Goal: Navigation & Orientation: Find specific page/section

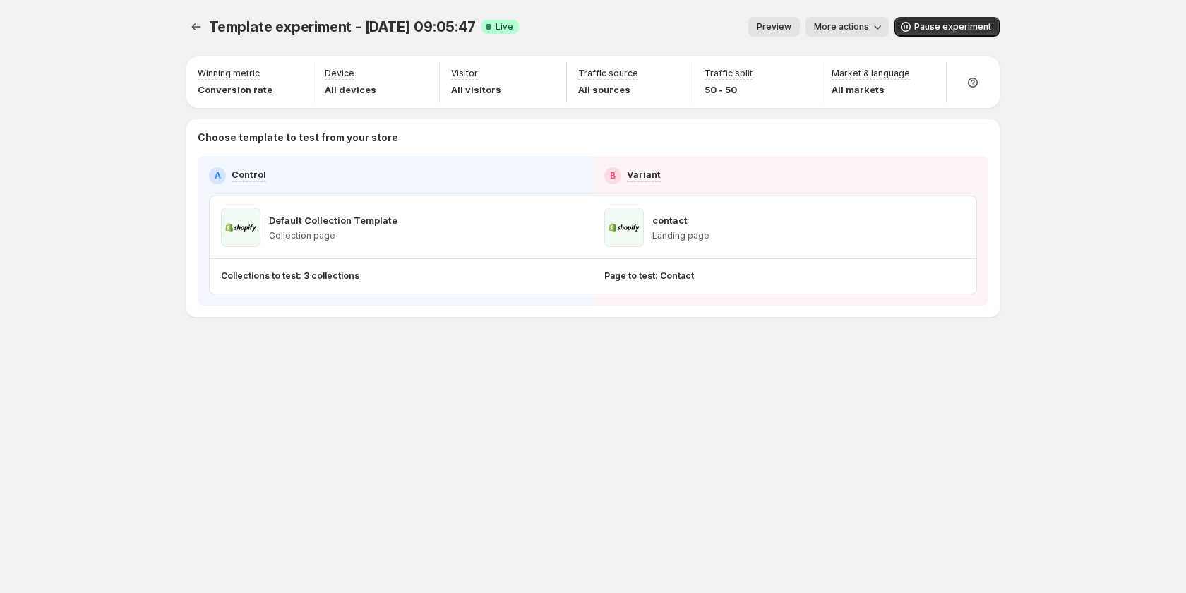
click at [798, 25] on button "Preview" at bounding box center [774, 27] width 52 height 20
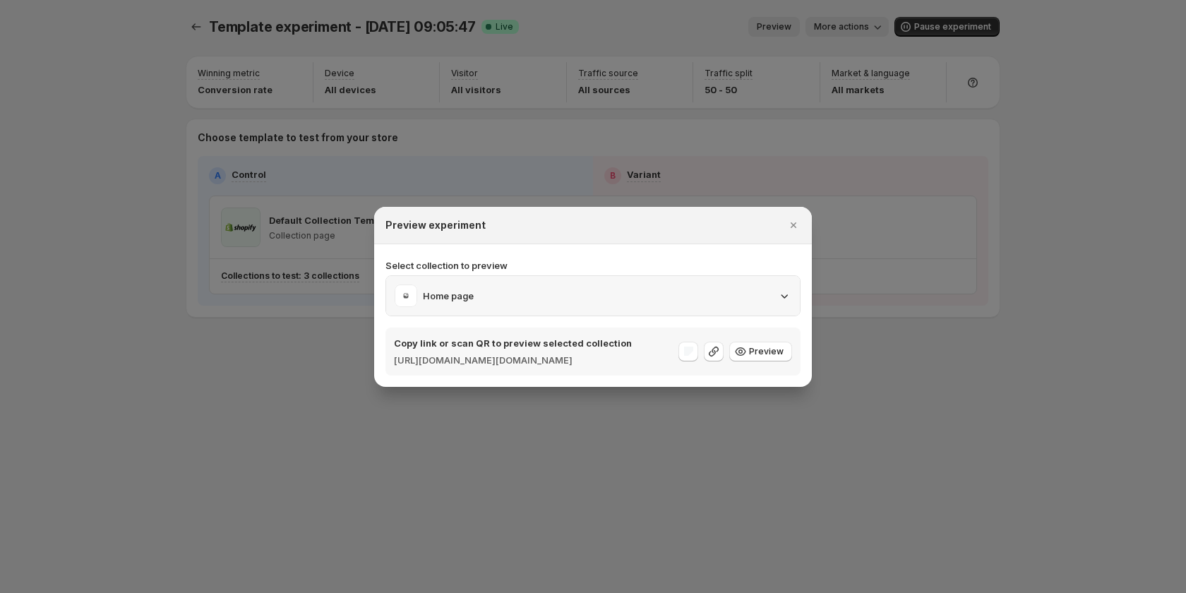
click at [652, 290] on div "Home page" at bounding box center [593, 296] width 397 height 23
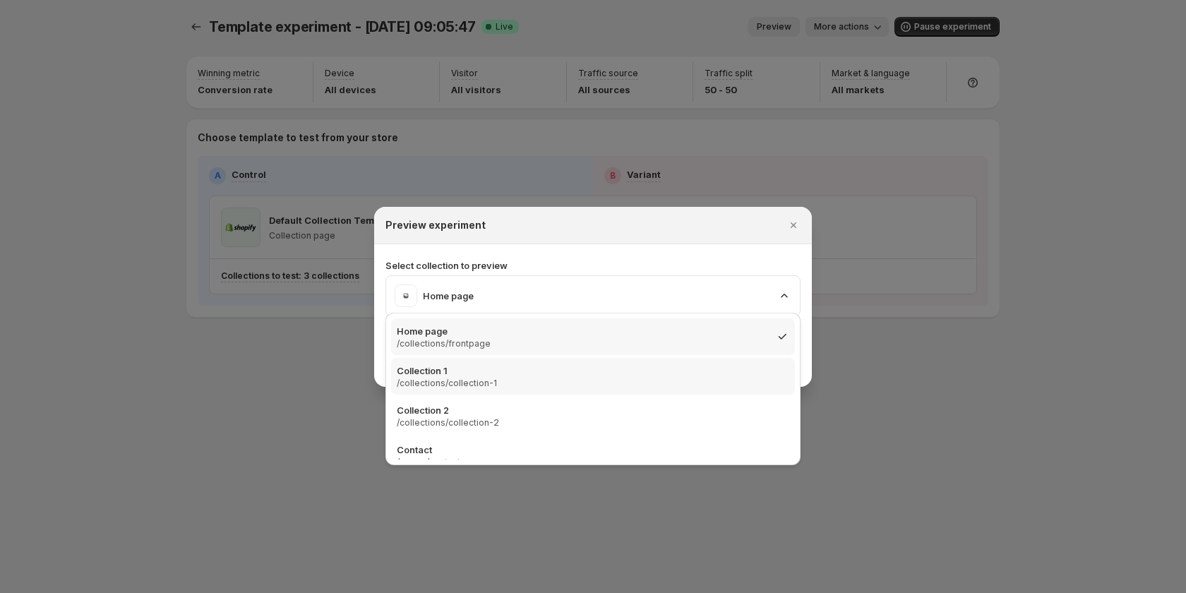
click at [488, 387] on p "/collections/collection-1" at bounding box center [447, 383] width 100 height 11
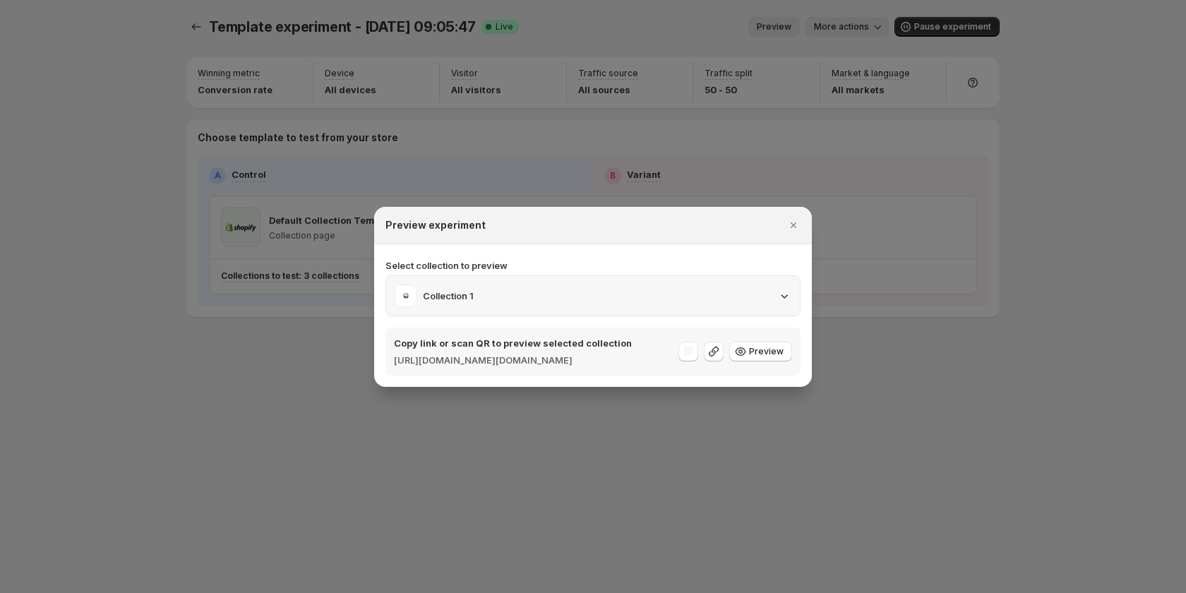
click at [535, 285] on div "Collection 1" at bounding box center [593, 296] width 397 height 23
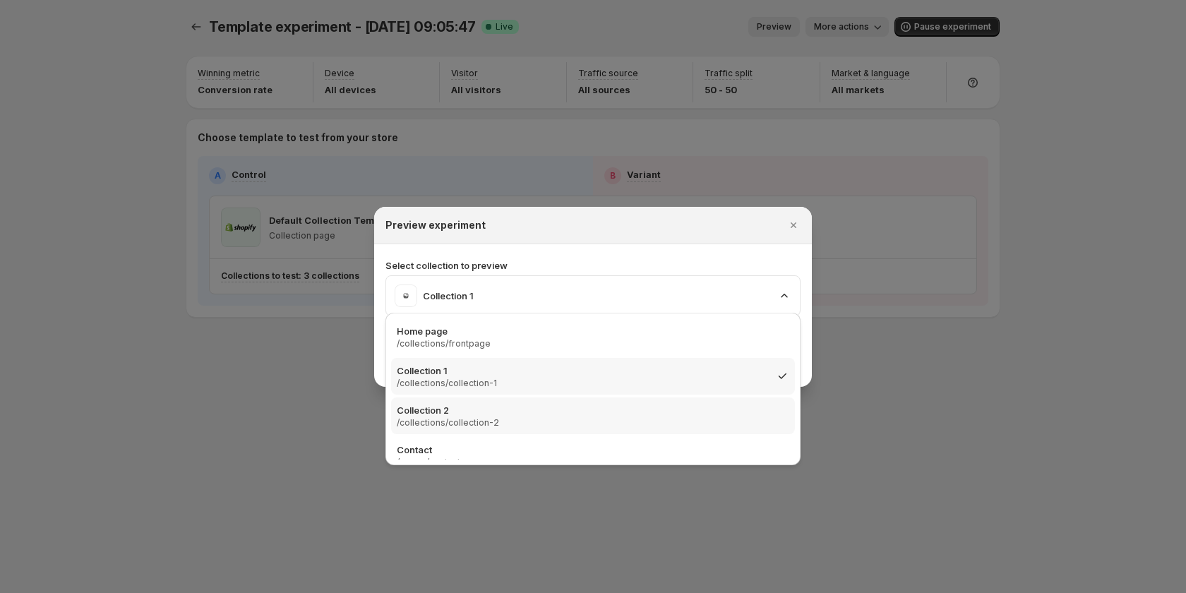
click at [516, 425] on div "Collection 2 /collections/collection-2" at bounding box center [593, 415] width 393 height 25
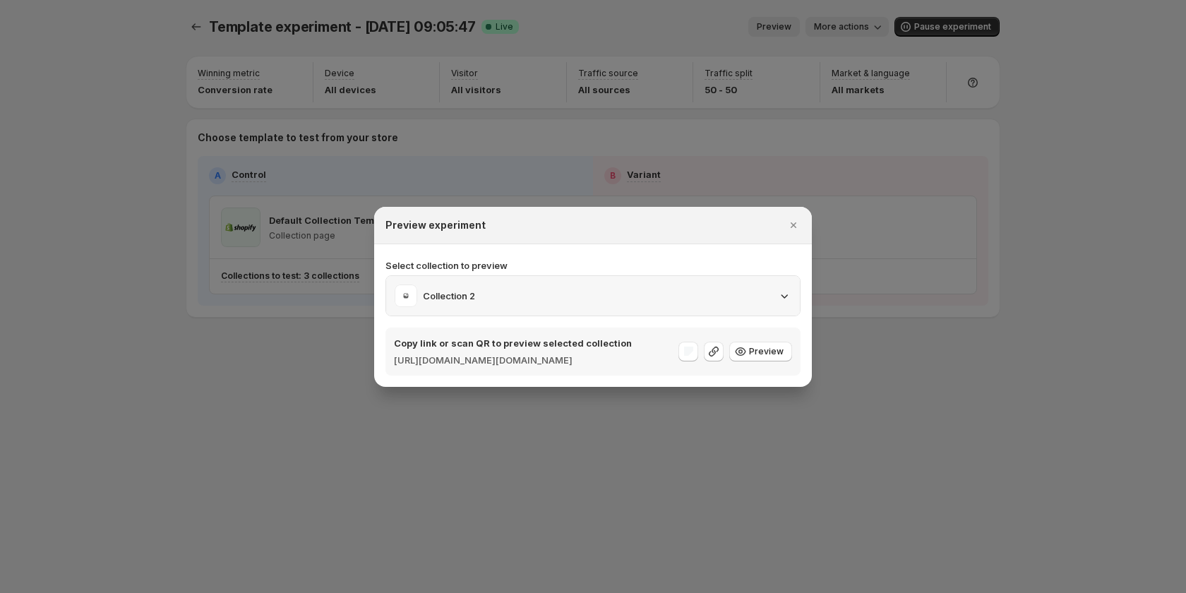
click at [513, 285] on div "Collection 2" at bounding box center [593, 296] width 397 height 23
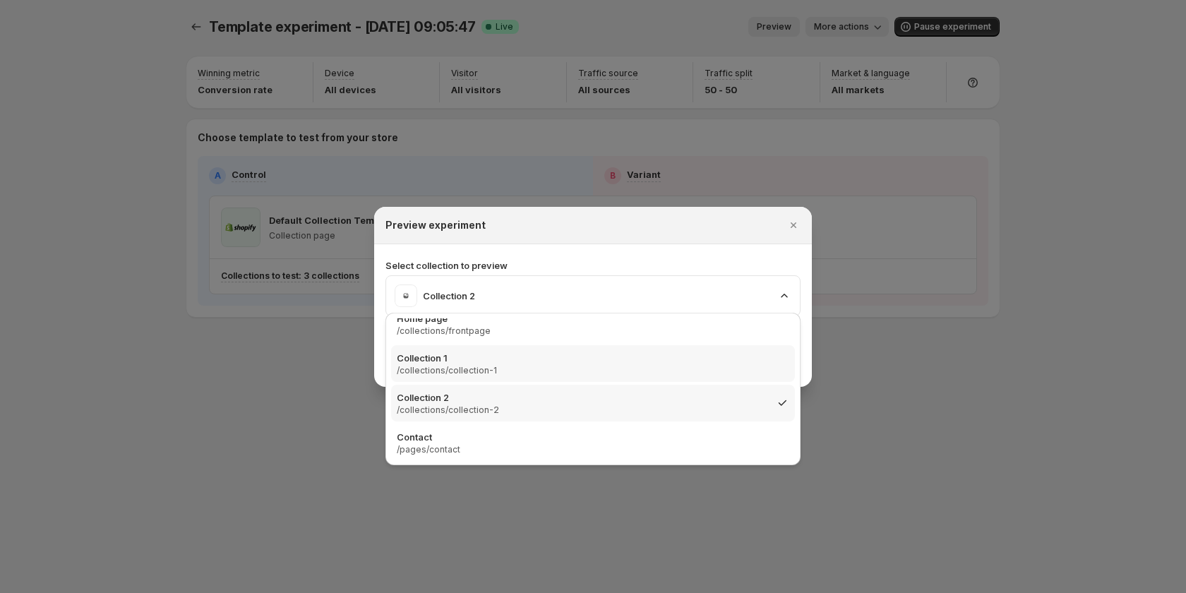
scroll to position [14, 0]
click at [537, 452] on div "Contact /pages/contact" at bounding box center [593, 441] width 393 height 25
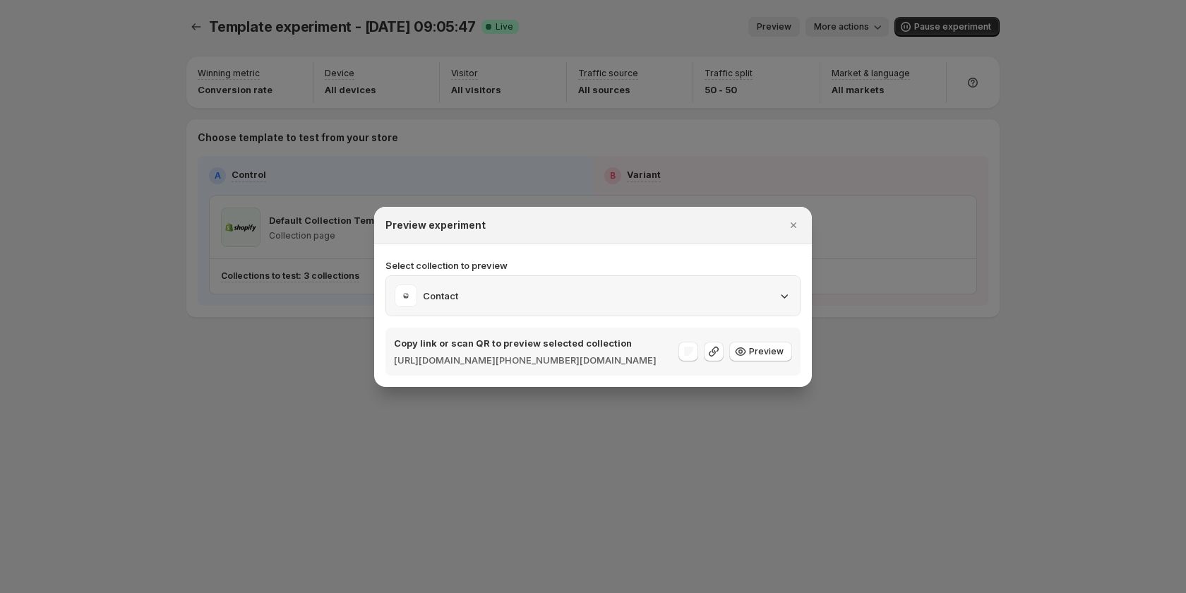
click at [535, 285] on div "Contact" at bounding box center [593, 296] width 397 height 23
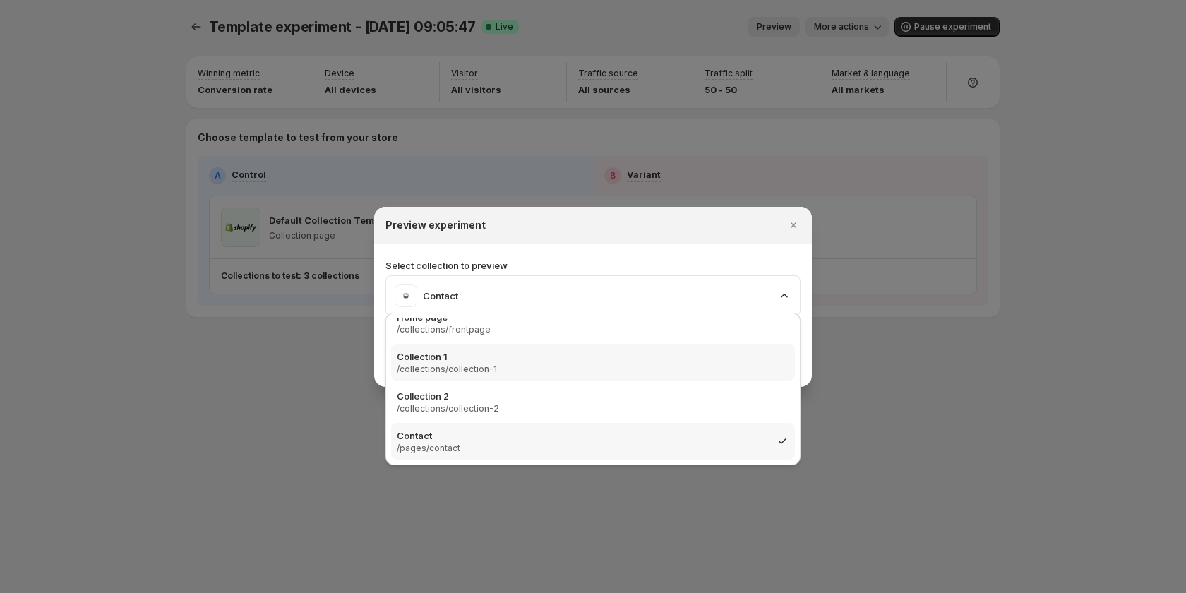
scroll to position [0, 0]
click at [516, 335] on div "Home page /collections/frontpage" at bounding box center [593, 336] width 393 height 25
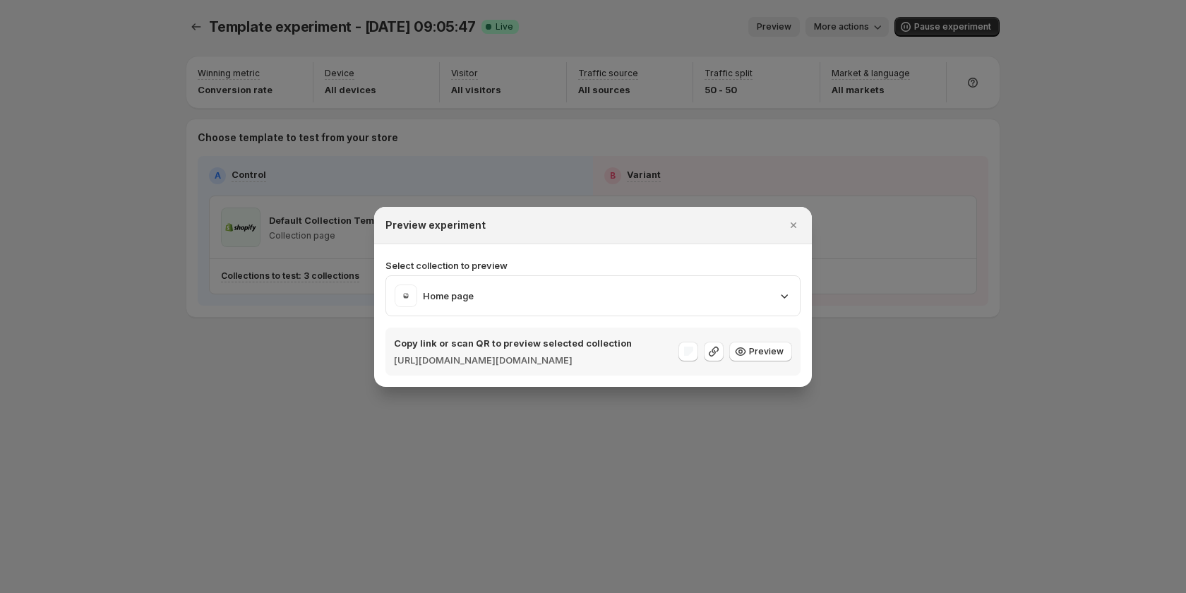
click at [539, 245] on section "Select collection to preview Home page Copy link or scan QR to preview selected…" at bounding box center [593, 315] width 438 height 143
click at [581, 285] on div "Home page" at bounding box center [593, 296] width 397 height 23
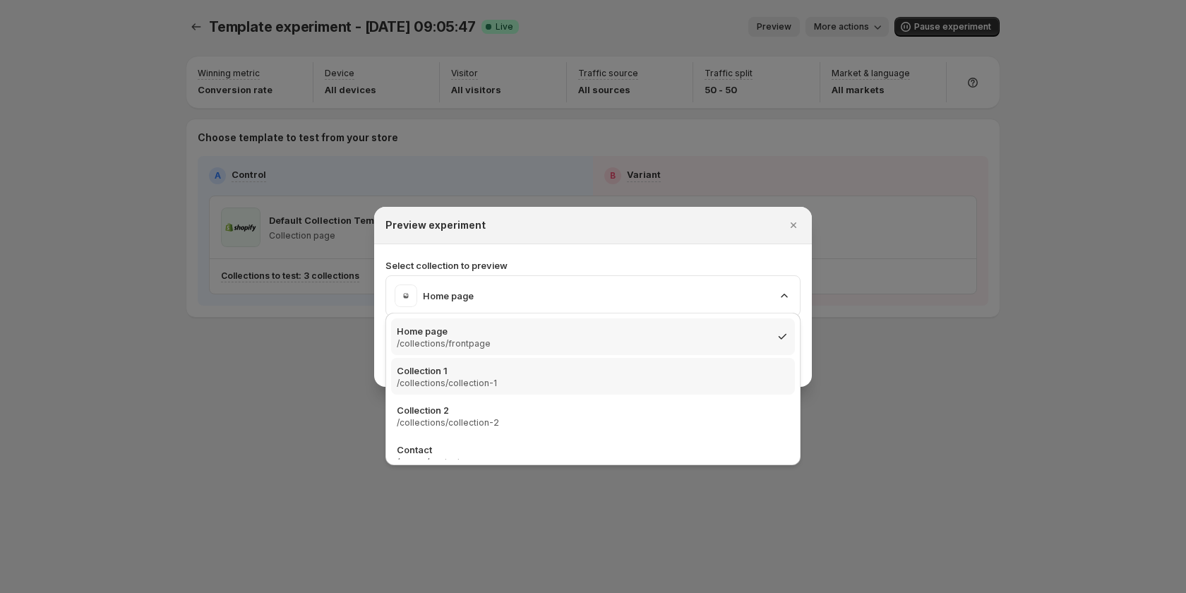
click at [555, 365] on div "Collection 1 /collections/collection-1" at bounding box center [593, 376] width 393 height 25
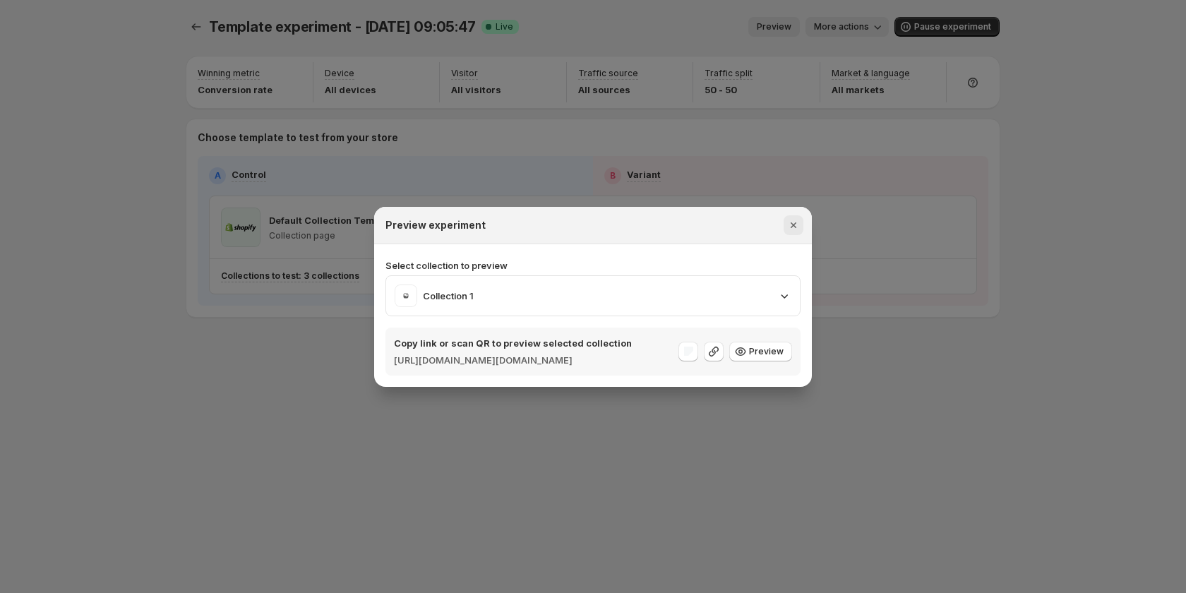
click at [798, 218] on icon "Close" at bounding box center [794, 225] width 14 height 14
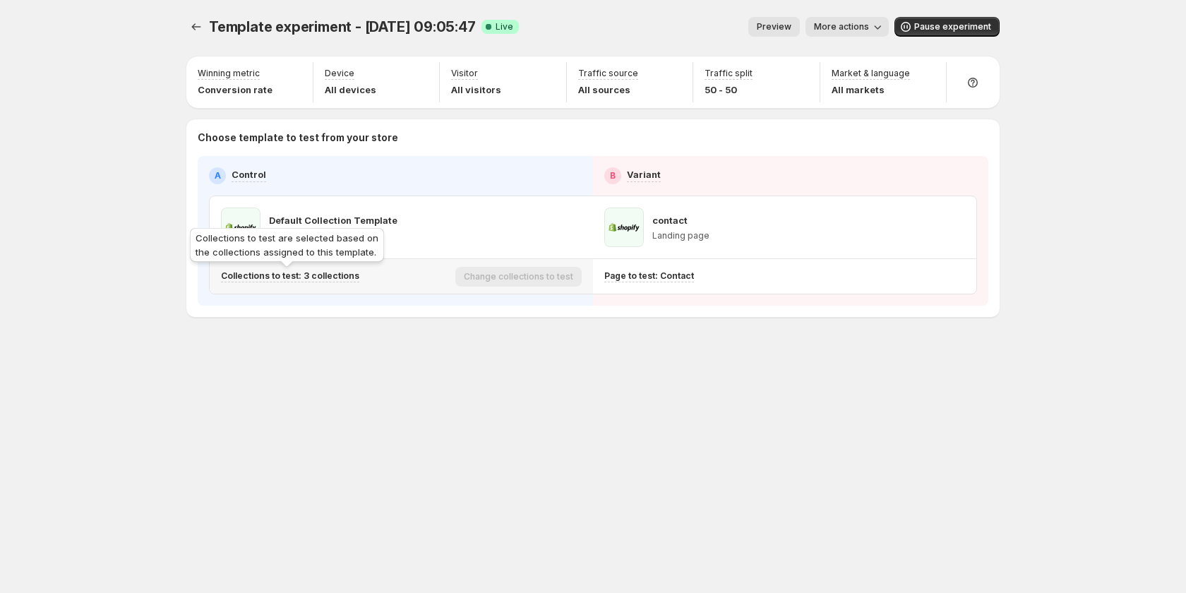
click at [334, 272] on p "Collections to test: 3 collections" at bounding box center [290, 275] width 138 height 11
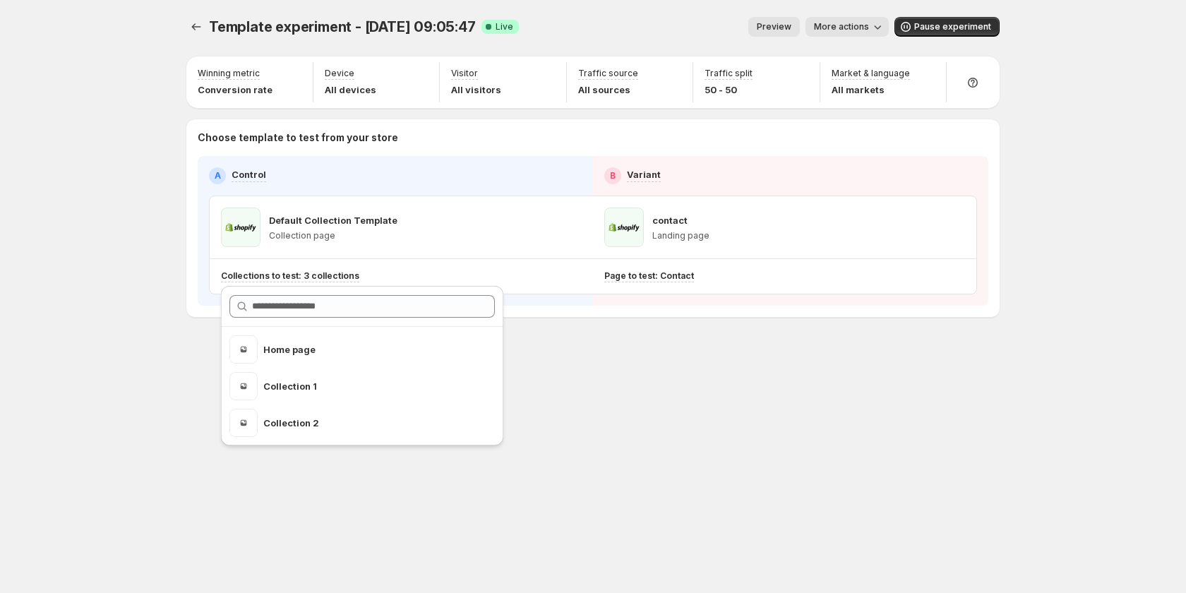
click at [592, 480] on div "Template experiment - [DATE] 09:05:47. This page is ready Template experiment -…" at bounding box center [592, 296] width 847 height 593
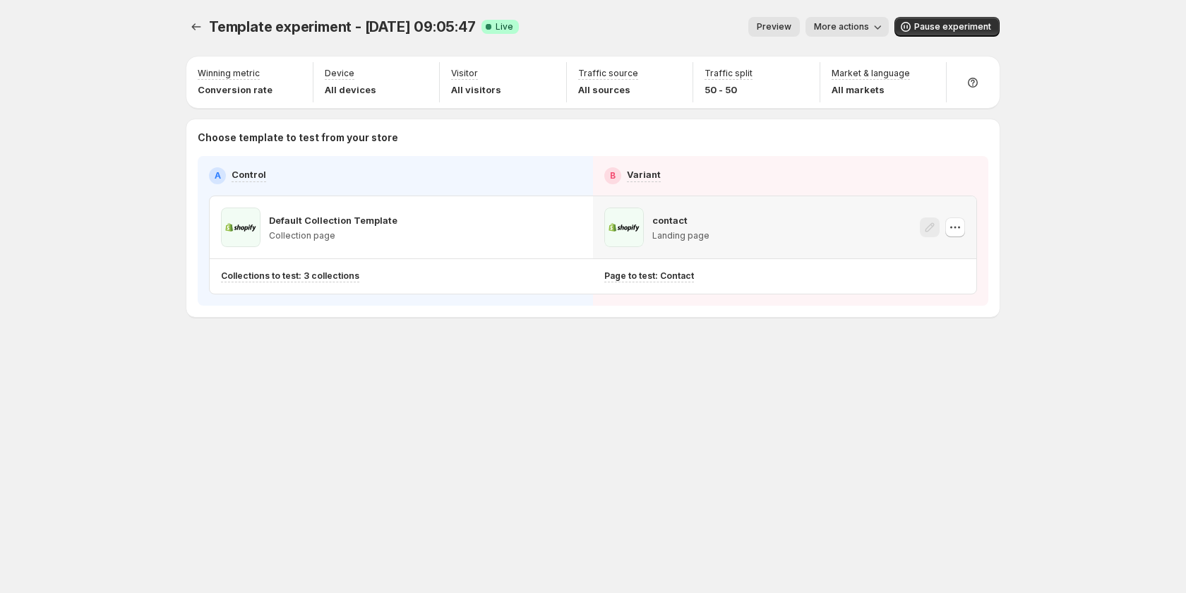
click at [962, 229] on button "button" at bounding box center [955, 227] width 20 height 20
click at [879, 400] on div "Template experiment - [DATE] 09:05:47. This page is ready Template experiment -…" at bounding box center [592, 296] width 847 height 593
